Goal: Task Accomplishment & Management: Manage account settings

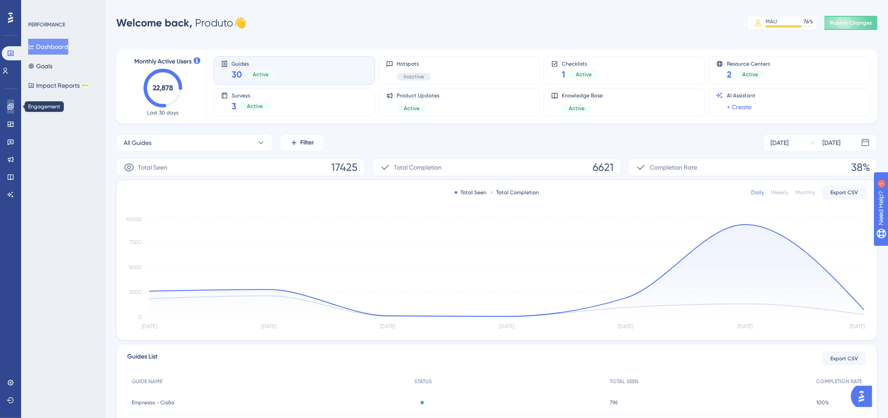
click at [14, 103] on icon at bounding box center [10, 106] width 7 height 7
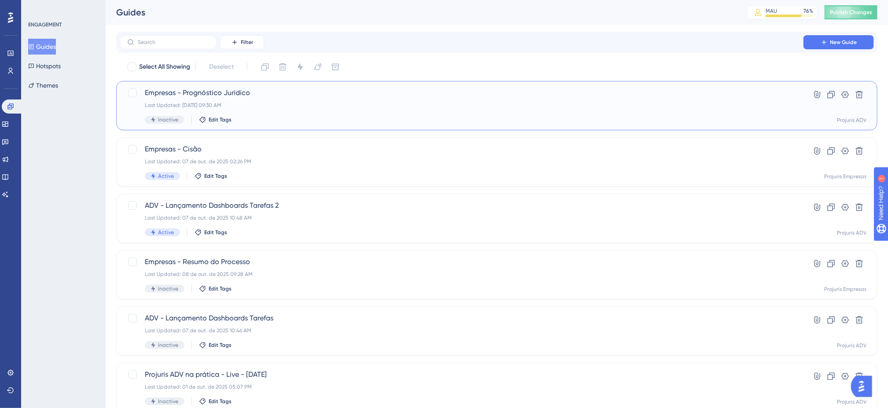
click at [442, 100] on div "Empresas - Prognóstico Jurídico Last Updated: [DATE] 09:30 AM Inactive Edit Tags" at bounding box center [461, 106] width 633 height 36
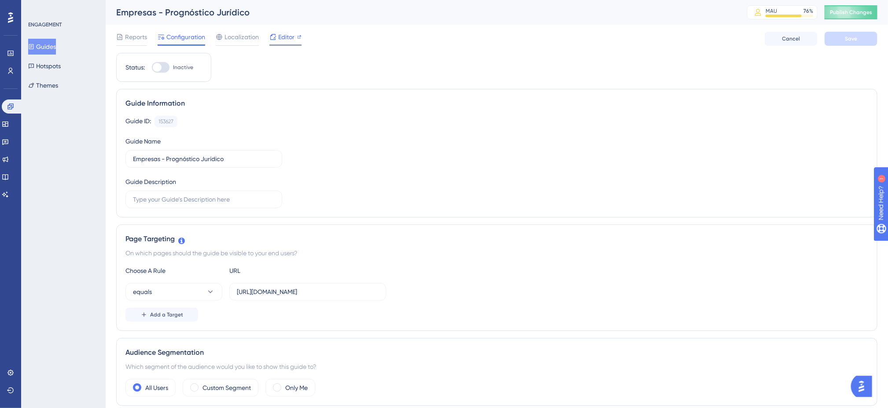
click at [290, 40] on span "Editor" at bounding box center [286, 37] width 16 height 11
click at [424, 124] on div "Guide ID: 153627 Copy" at bounding box center [496, 121] width 742 height 11
click at [13, 103] on icon at bounding box center [10, 106] width 7 height 7
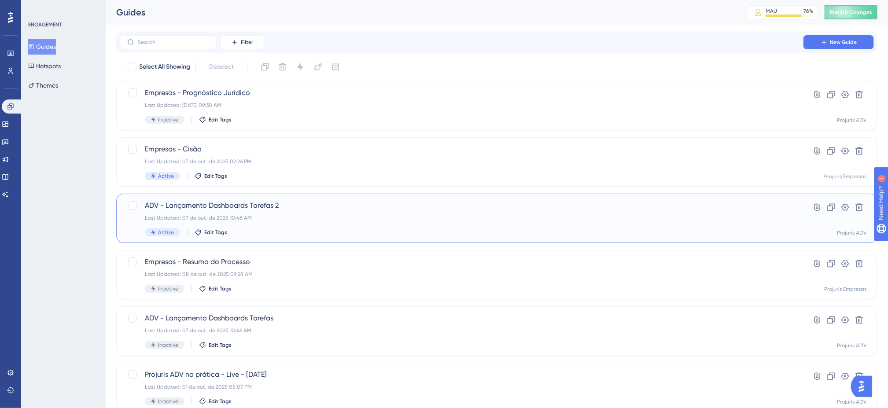
click at [573, 220] on div "Last Updated: 07 de out. de 2025 10:48 AM" at bounding box center [461, 217] width 633 height 7
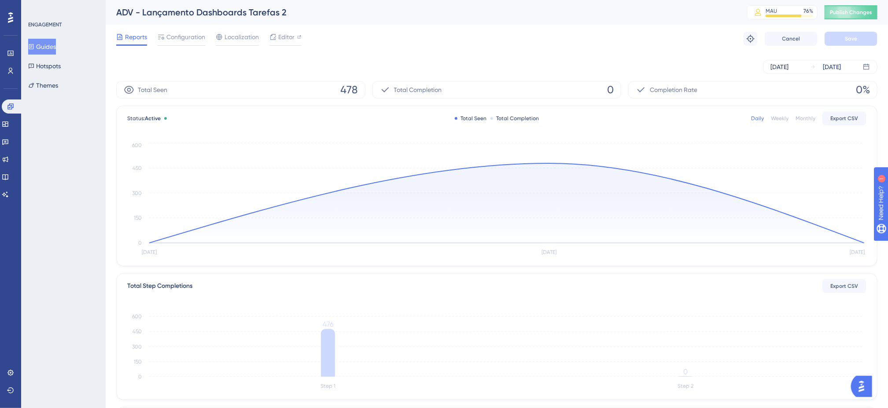
click at [777, 121] on div "Weekly" at bounding box center [780, 118] width 18 height 7
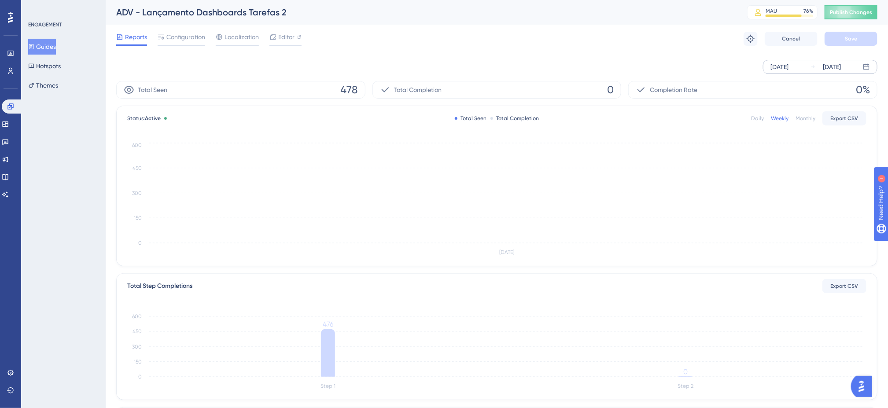
click at [841, 65] on div "[DATE]" at bounding box center [832, 67] width 18 height 11
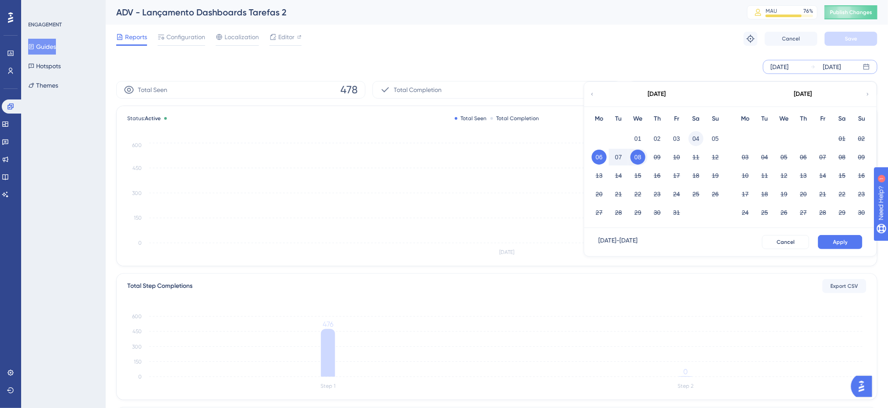
click at [698, 139] on button "04" at bounding box center [695, 138] width 15 height 15
click at [825, 241] on button "Apply" at bounding box center [840, 242] width 44 height 14
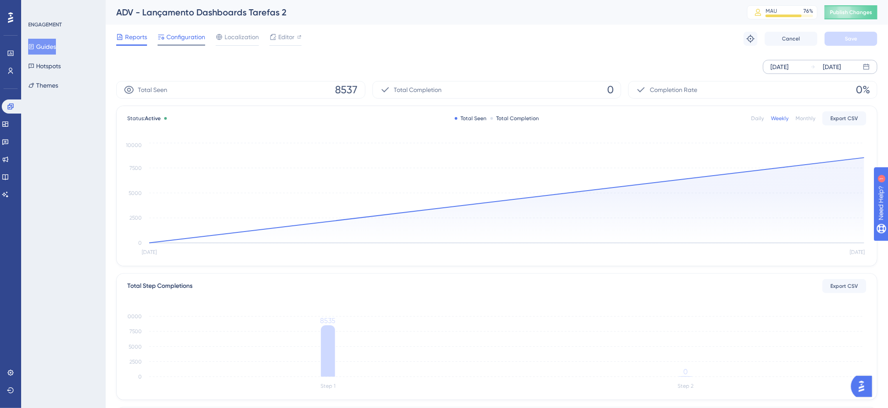
click at [174, 36] on span "Configuration" at bounding box center [185, 37] width 39 height 11
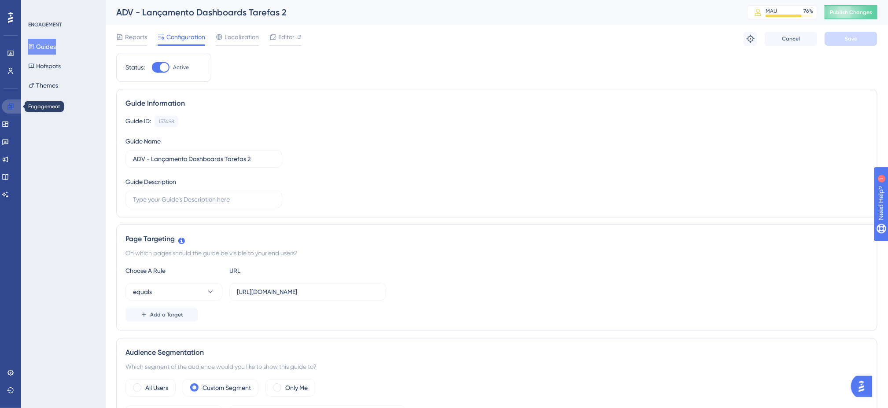
click at [15, 106] on link at bounding box center [12, 106] width 21 height 14
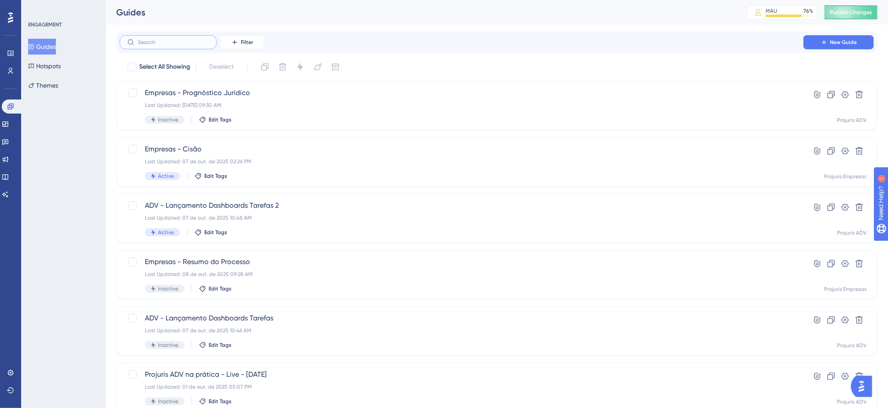
click at [156, 41] on input "text" at bounding box center [173, 42] width 71 height 6
type input "manute"
click at [832, 97] on icon at bounding box center [830, 94] width 9 height 9
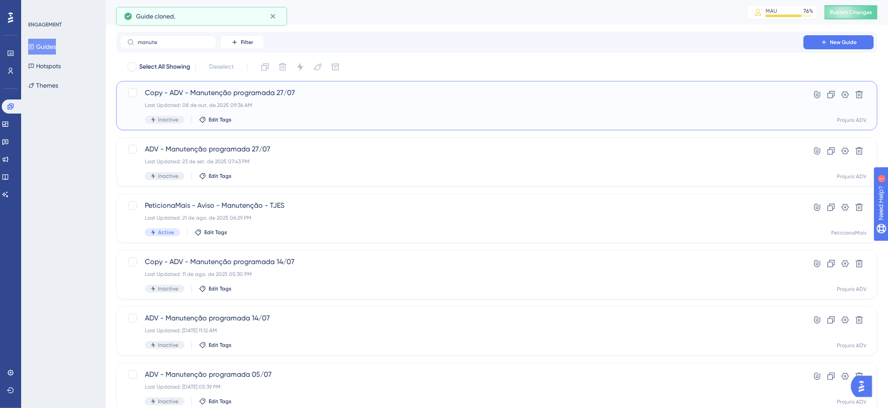
click at [350, 127] on div "Copy - ADV - Manutenção programada 27/07 Last Updated: [DATE] 09:36 AM Inactive…" at bounding box center [496, 105] width 761 height 49
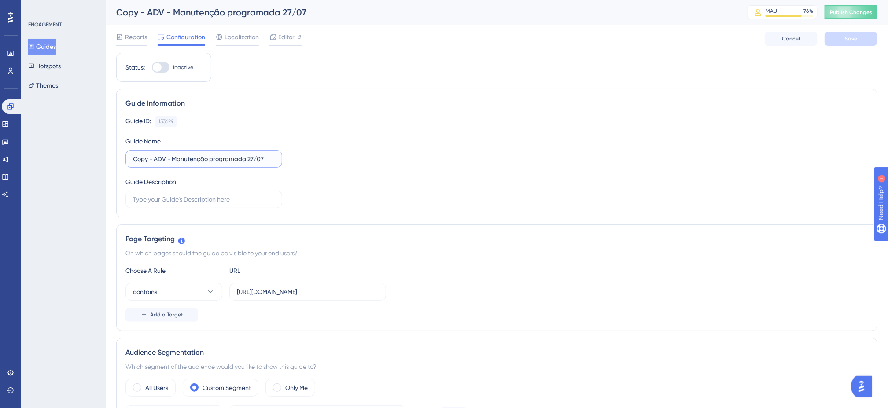
drag, startPoint x: 156, startPoint y: 160, endPoint x: 101, endPoint y: 166, distance: 55.8
drag, startPoint x: 263, startPoint y: 161, endPoint x: 151, endPoint y: 168, distance: 112.0
click at [151, 168] on label "ADV - Manutenção programada 27/07" at bounding box center [203, 159] width 157 height 18
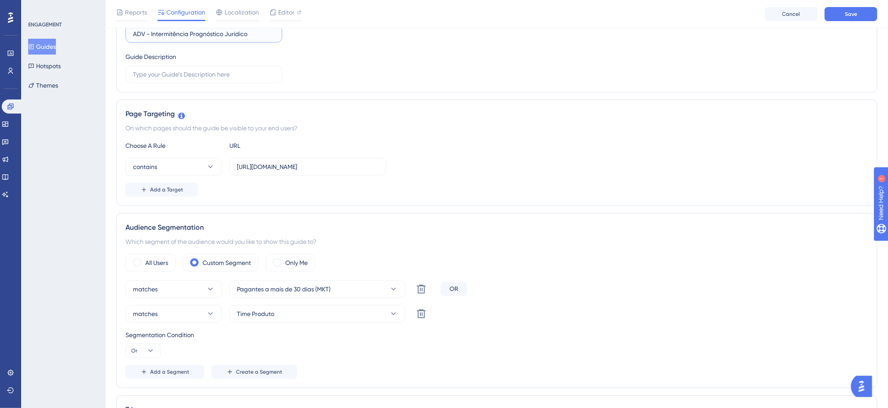
scroll to position [132, 0]
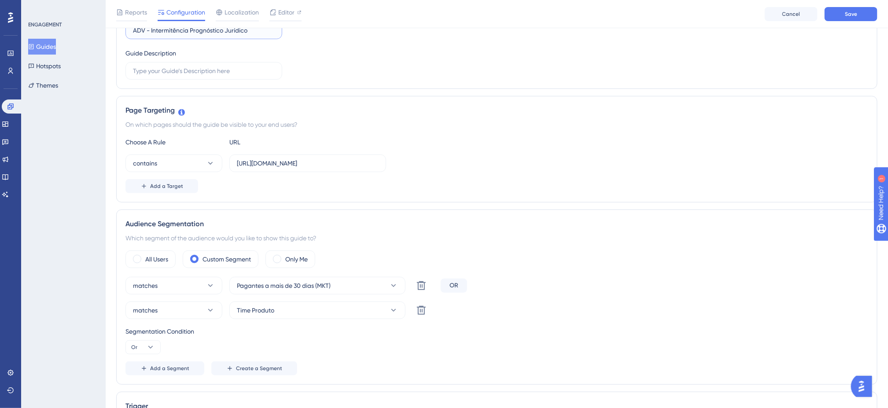
type input "ADV - Intermitência Prognóstico Jurídico"
click at [350, 165] on input "[URL][DOMAIN_NAME]" at bounding box center [308, 163] width 142 height 10
paste input "casos/processo/"
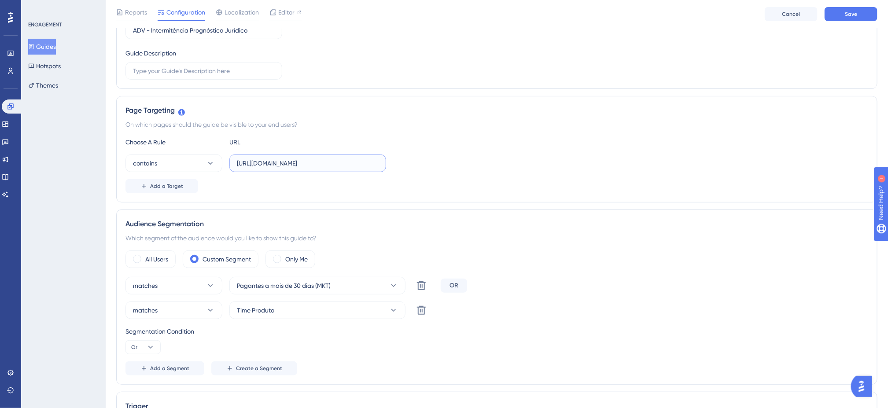
type input "[URL][DOMAIN_NAME]"
click at [461, 185] on div "Add a Target" at bounding box center [496, 186] width 742 height 14
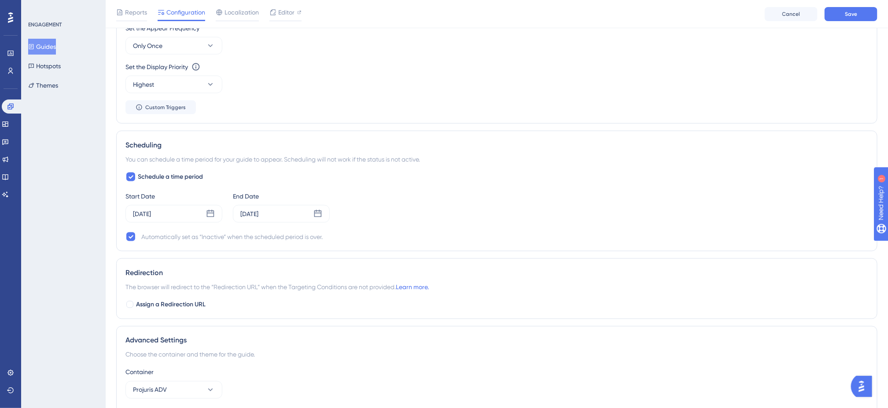
scroll to position [572, 0]
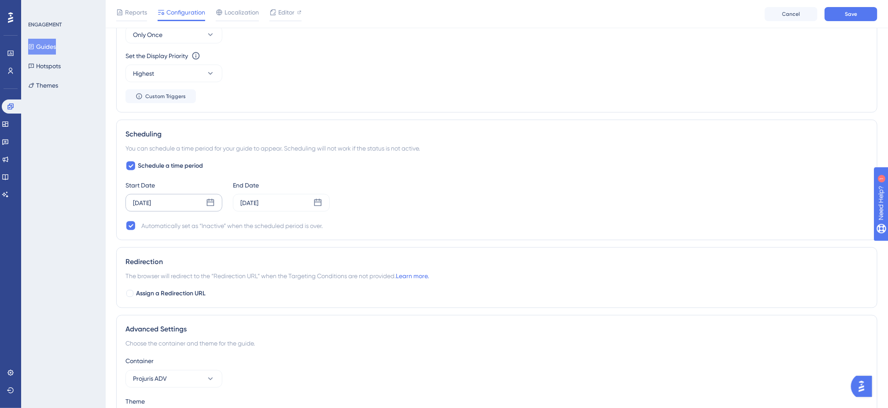
drag, startPoint x: 159, startPoint y: 198, endPoint x: 162, endPoint y: 202, distance: 5.3
click at [160, 201] on div "[DATE]" at bounding box center [173, 203] width 97 height 18
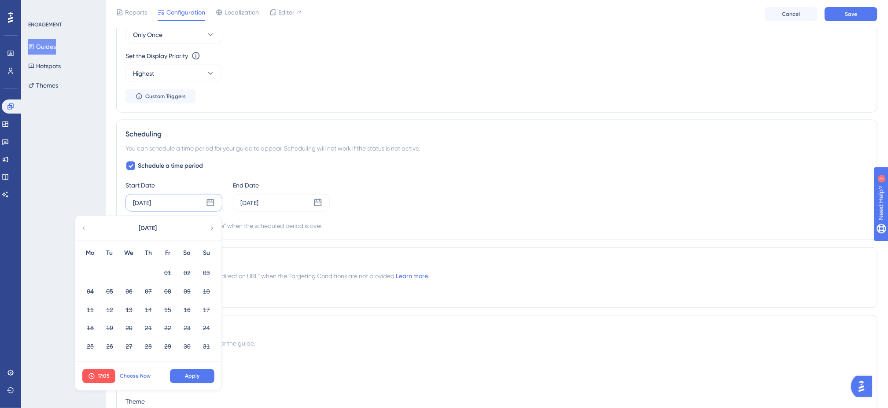
click at [128, 379] on span "Choose Now" at bounding box center [135, 376] width 31 height 7
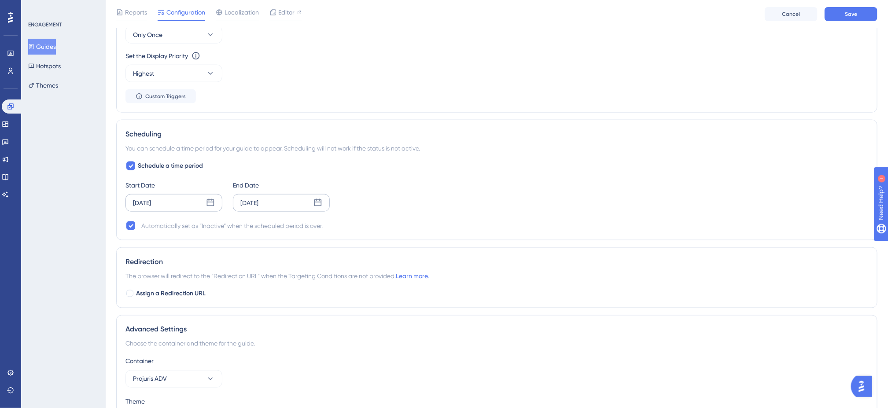
click at [258, 208] on div "[DATE]" at bounding box center [249, 203] width 18 height 11
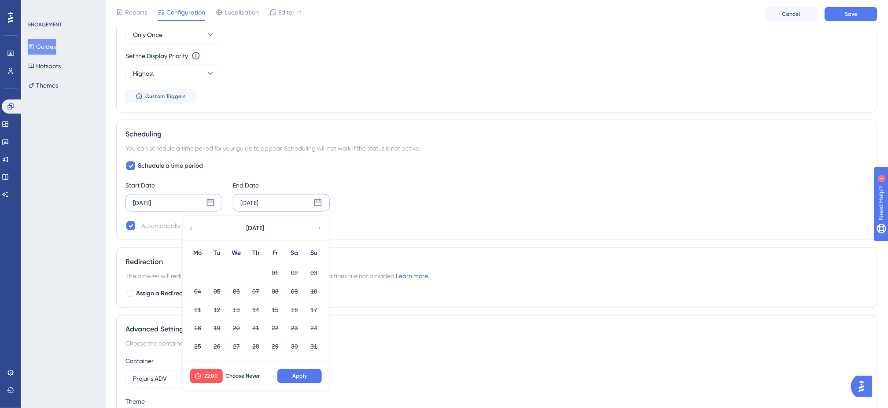
click at [317, 231] on icon at bounding box center [319, 228] width 6 height 8
click at [277, 296] on button "10" at bounding box center [275, 291] width 15 height 15
click at [211, 378] on span "22:00" at bounding box center [211, 376] width 14 height 7
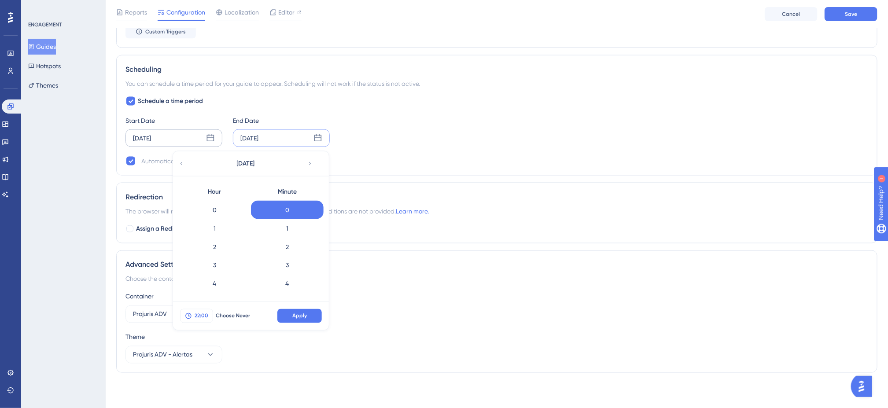
scroll to position [349, 0]
click at [301, 317] on span "Apply" at bounding box center [299, 315] width 15 height 7
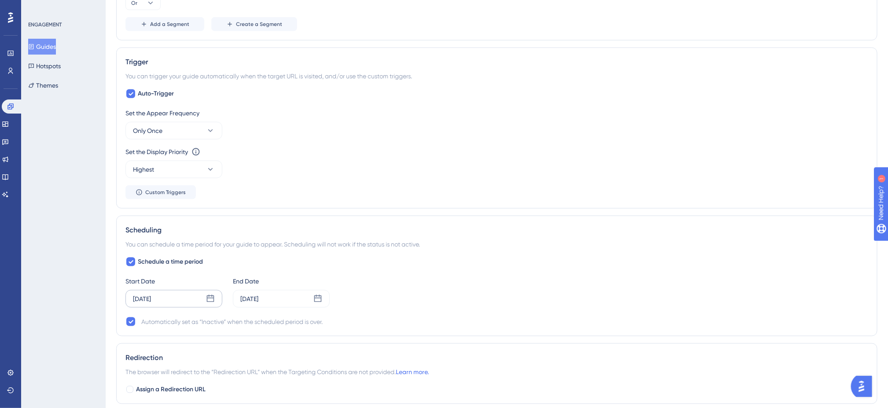
scroll to position [0, 0]
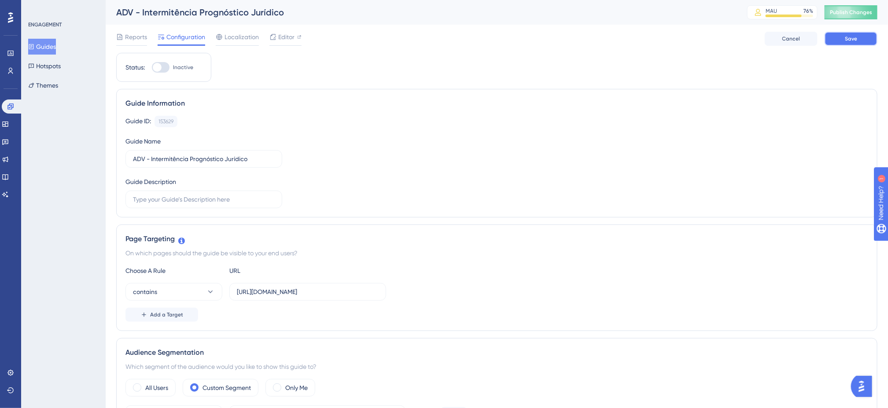
click at [857, 39] on button "Save" at bounding box center [850, 39] width 53 height 14
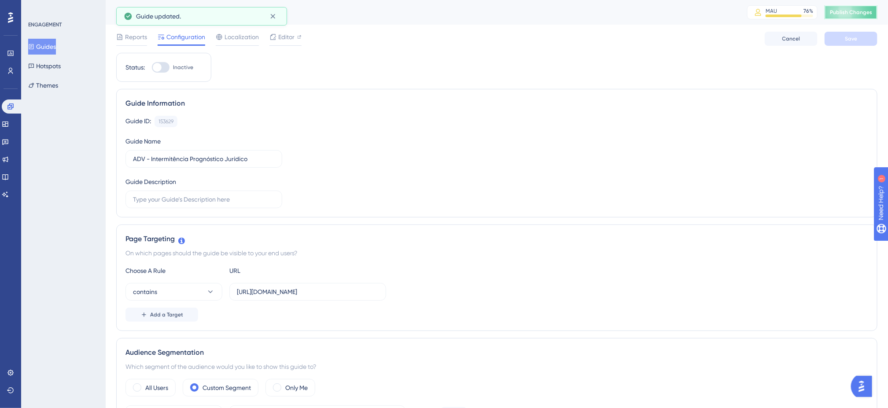
click at [858, 12] on span "Publish Changes" at bounding box center [851, 12] width 42 height 7
click at [287, 36] on span "Editor" at bounding box center [286, 37] width 16 height 11
click at [162, 65] on div at bounding box center [161, 67] width 18 height 11
click at [152, 67] on input "Inactive" at bounding box center [151, 67] width 0 height 0
checkbox input "true"
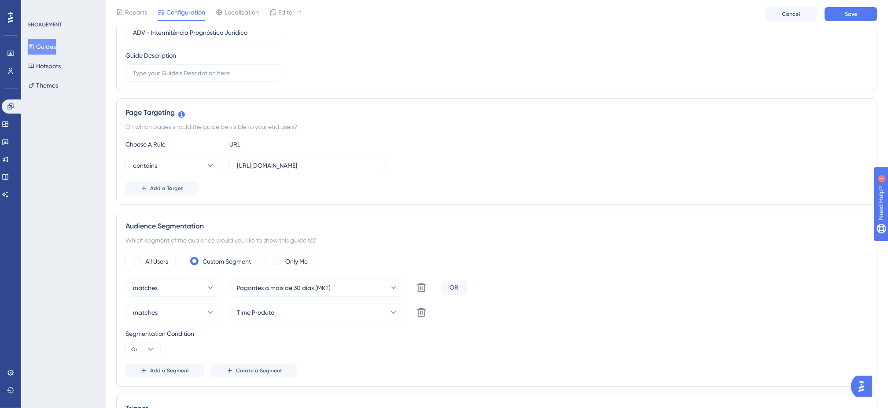
scroll to position [132, 0]
click at [154, 261] on label "All Users" at bounding box center [156, 259] width 23 height 11
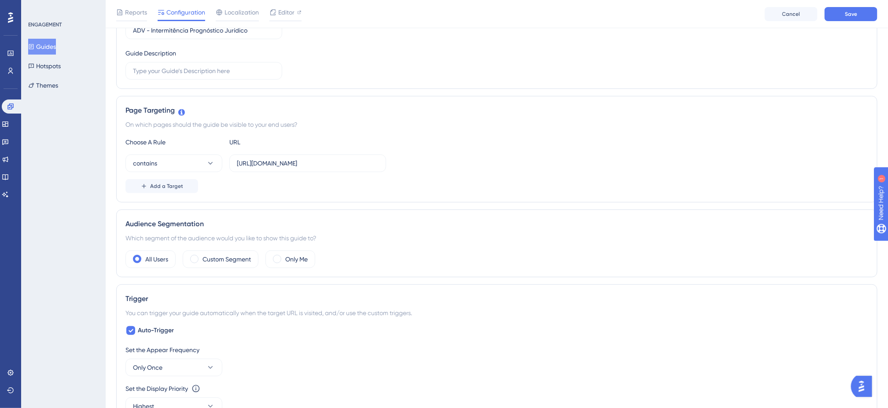
click at [663, 251] on div "Audience Segmentation Which segment of the audience would you like to show this…" at bounding box center [496, 243] width 761 height 68
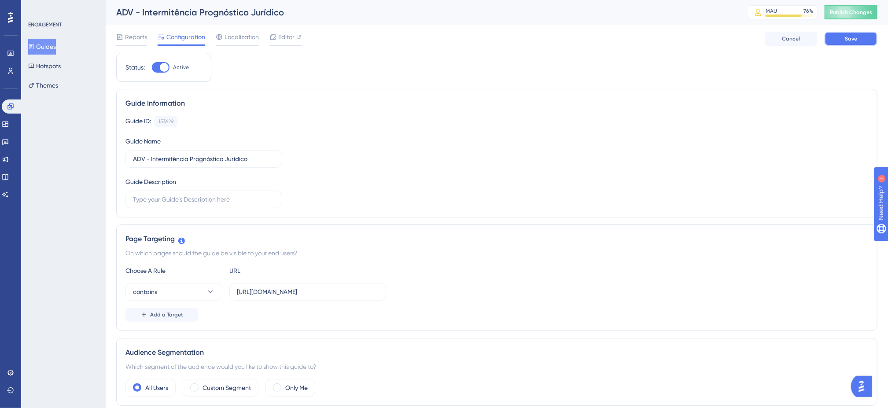
click at [841, 35] on button "Save" at bounding box center [850, 39] width 53 height 14
click at [860, 13] on span "Publish Changes" at bounding box center [851, 12] width 42 height 7
